Goal: Information Seeking & Learning: Learn about a topic

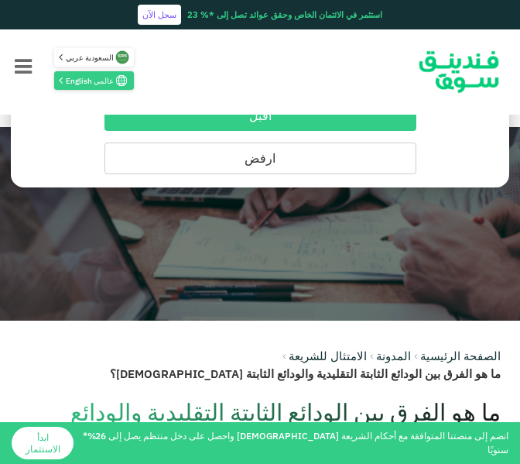
click at [364, 165] on button "ارفض" at bounding box center [260, 158] width 312 height 32
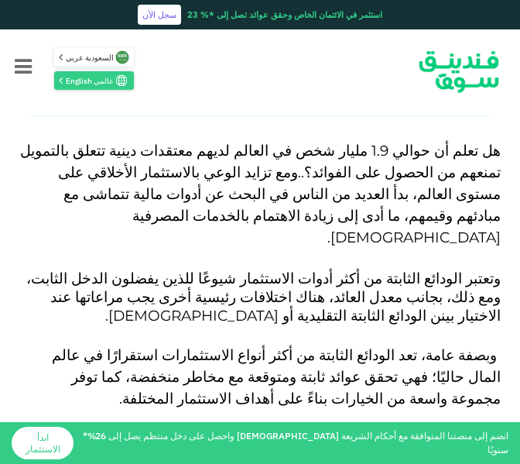
scroll to position [547, 0]
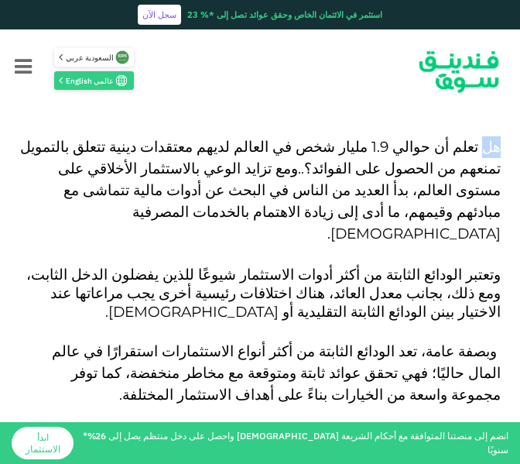
drag, startPoint x: 500, startPoint y: 142, endPoint x: 490, endPoint y: 108, distance: 35.5
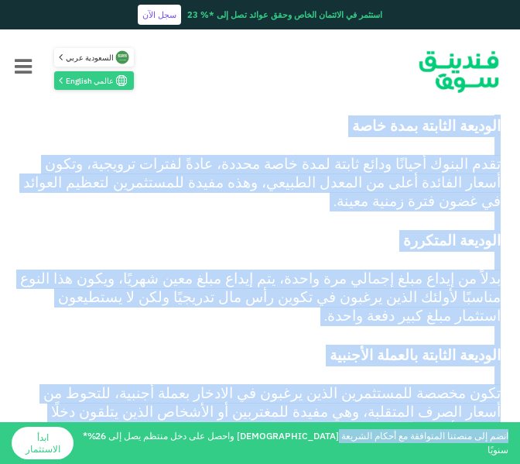
scroll to position [2506, 0]
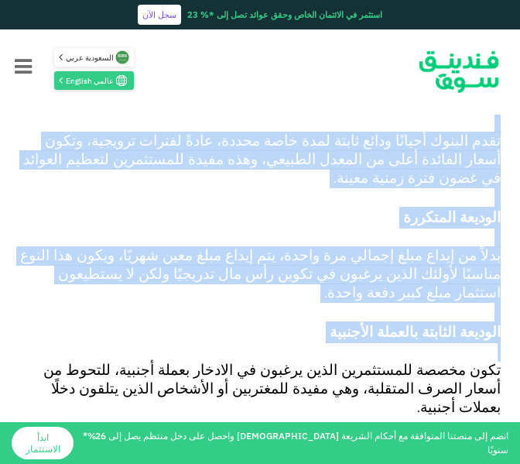
drag, startPoint x: 499, startPoint y: 122, endPoint x: 522, endPoint y: 18, distance: 106.3
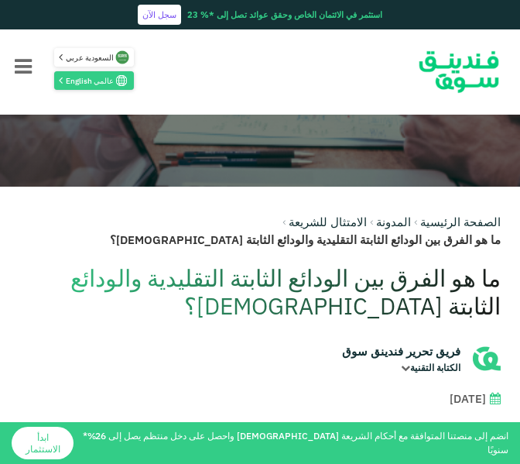
scroll to position [132, 0]
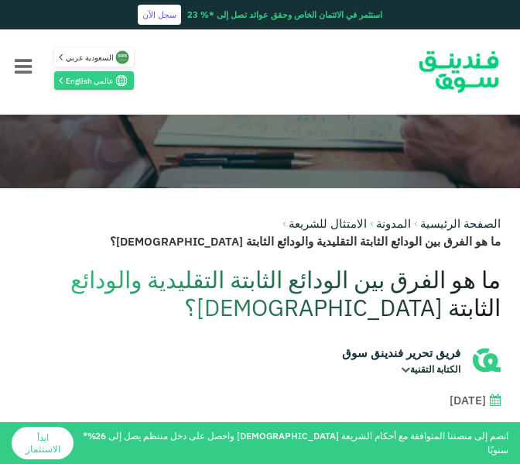
drag, startPoint x: 450, startPoint y: 88, endPoint x: 494, endPoint y: 374, distance: 288.9
drag, startPoint x: 494, startPoint y: 374, endPoint x: 39, endPoint y: 232, distance: 476.7
click at [39, 232] on div "الصفحة الرئيسية المدونة الامتثال للشريعة" at bounding box center [259, 232] width 481 height 35
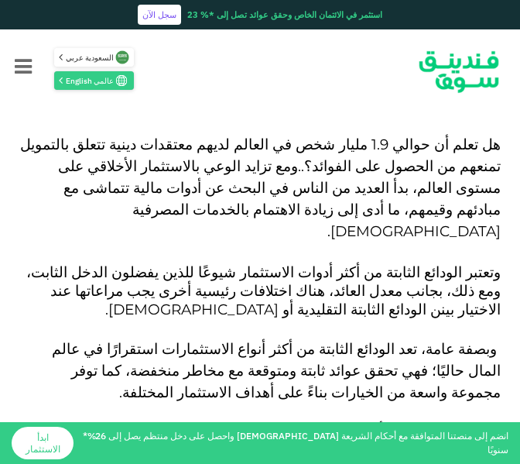
scroll to position [546, 0]
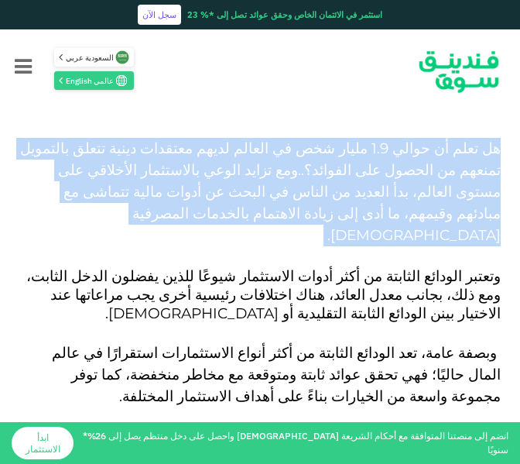
drag, startPoint x: 498, startPoint y: 148, endPoint x: 449, endPoint y: 219, distance: 86.3
click at [449, 219] on p "هل تعلم أن حوالي 1.9 مليار شخص في العالم لديهم معتقدات دينية تتعلق بالتمويل تمن…" at bounding box center [259, 203] width 481 height 130
copy span "هل تعلم أن حوالي 1.9 مليار شخص في العالم لديهم معتقدات دينية تتعلق بالتمويل تمن…"
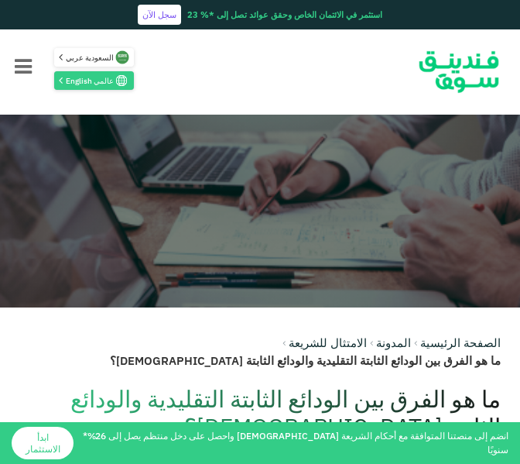
scroll to position [0, 0]
